Goal: Task Accomplishment & Management: Use online tool/utility

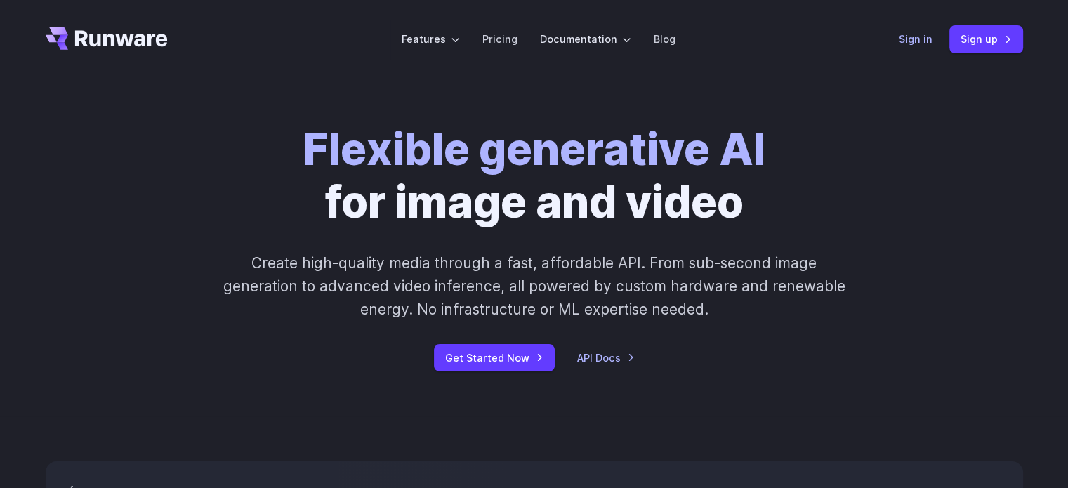
click at [910, 37] on link "Sign in" at bounding box center [916, 39] width 34 height 16
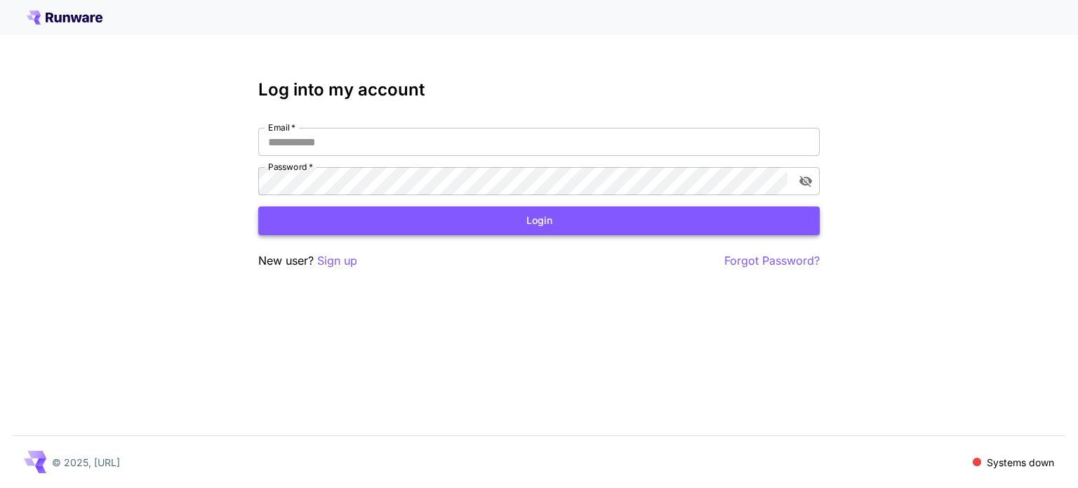
type input "**********"
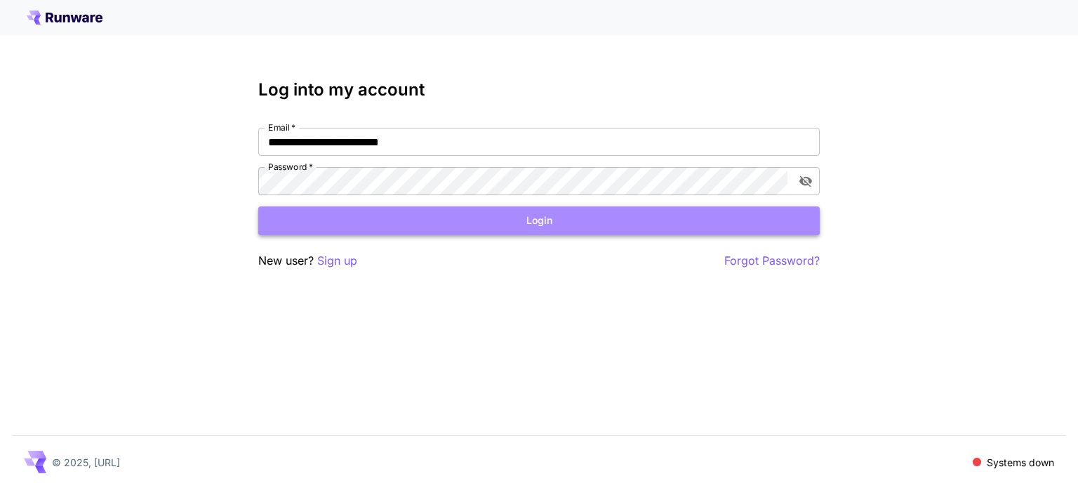
click at [724, 208] on button "Login" at bounding box center [539, 220] width 562 height 29
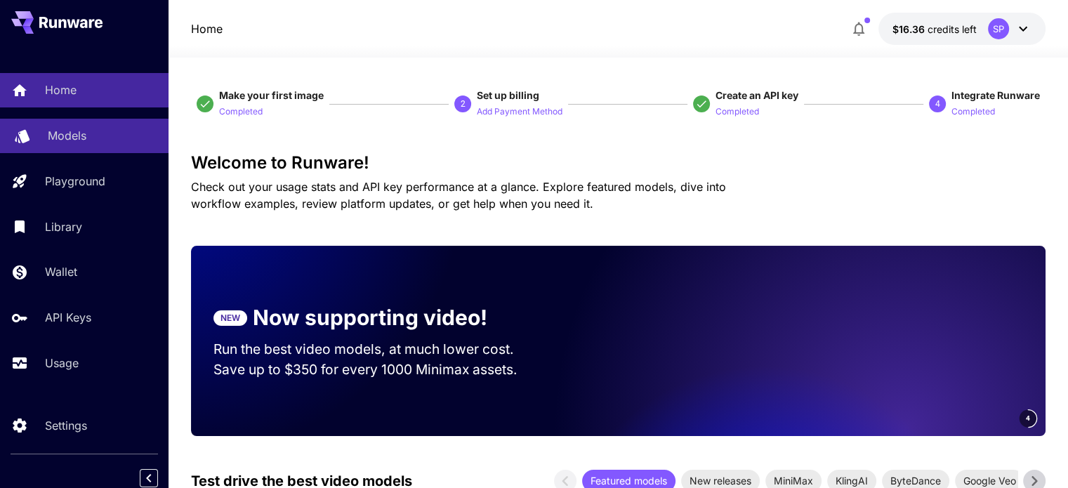
click at [87, 136] on div "Models" at bounding box center [103, 135] width 110 height 17
